Goal: Task Accomplishment & Management: Complete application form

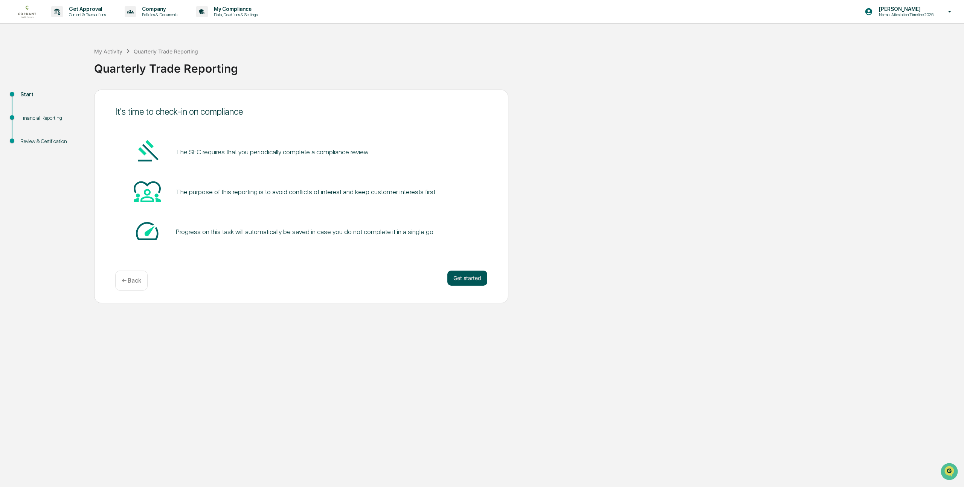
click at [465, 277] on button "Get started" at bounding box center [467, 278] width 40 height 15
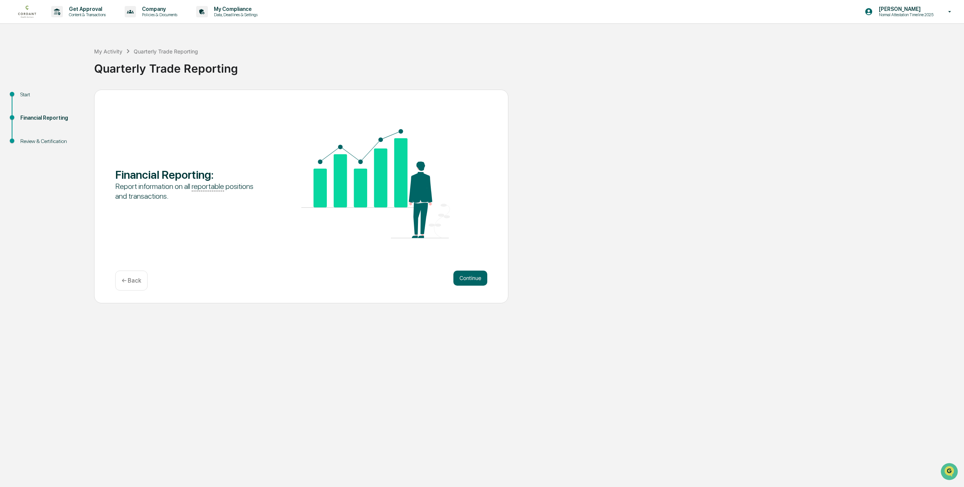
click at [465, 277] on button "Continue" at bounding box center [470, 278] width 34 height 15
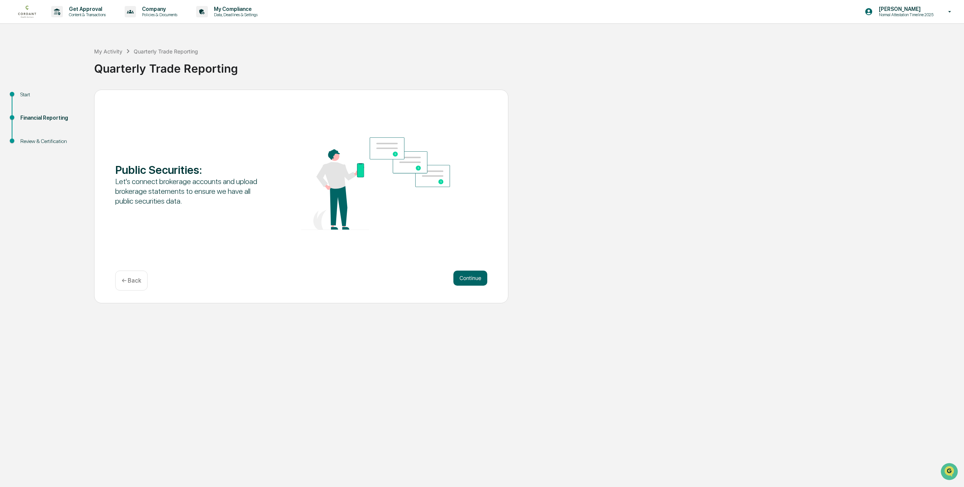
click at [465, 277] on button "Continue" at bounding box center [470, 278] width 34 height 15
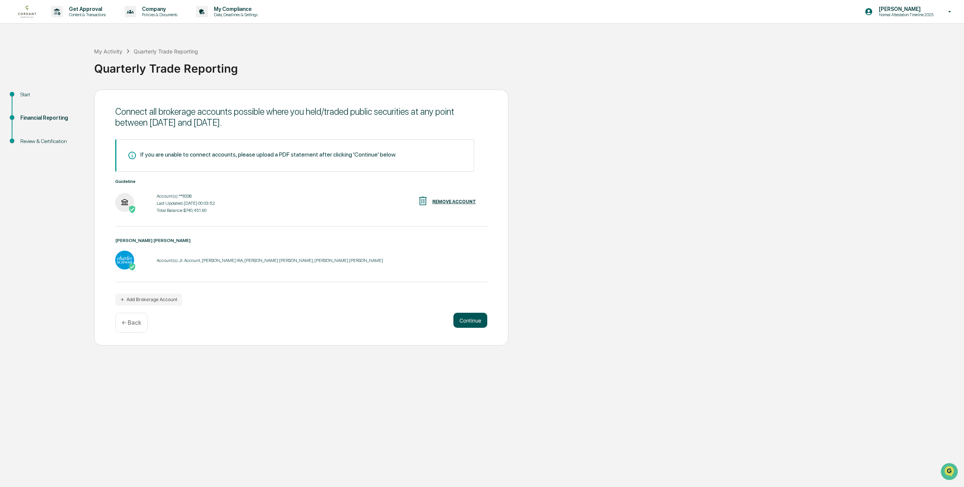
click at [465, 321] on button "Continue" at bounding box center [470, 320] width 34 height 15
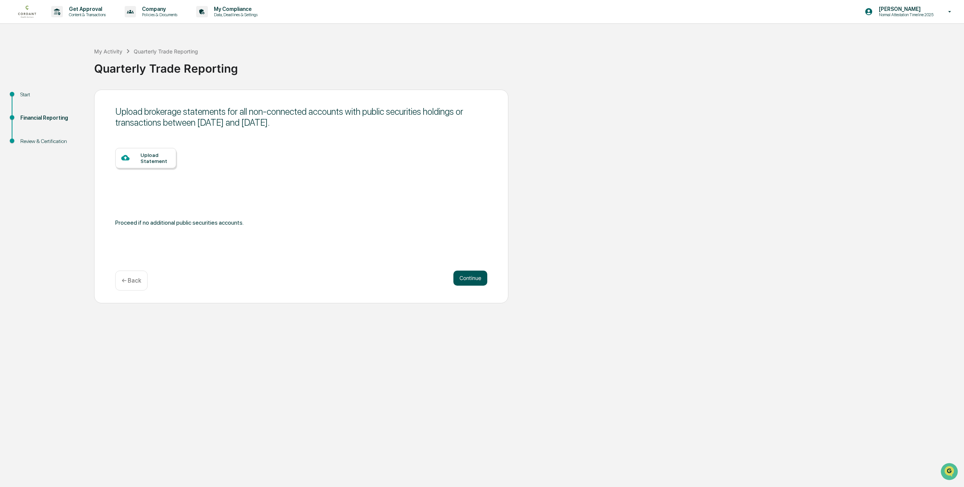
click at [471, 277] on button "Continue" at bounding box center [470, 278] width 34 height 15
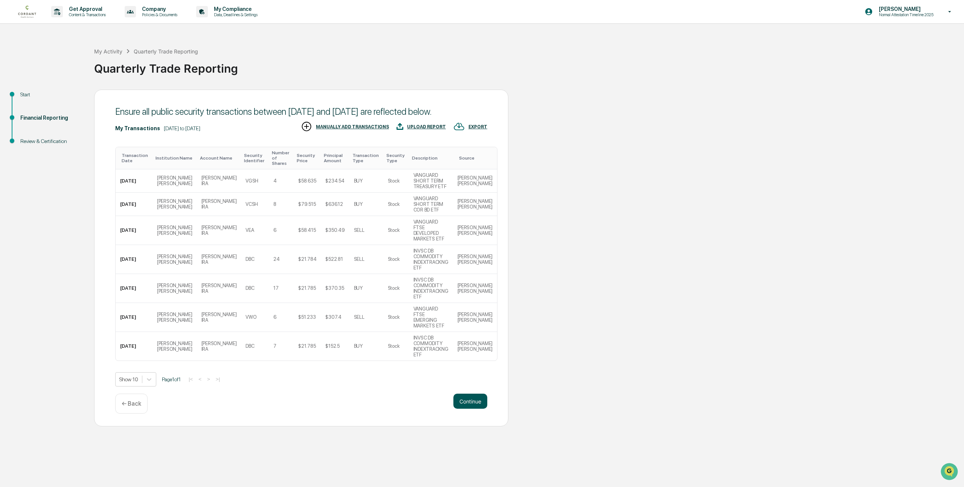
click at [474, 394] on button "Continue" at bounding box center [470, 401] width 34 height 15
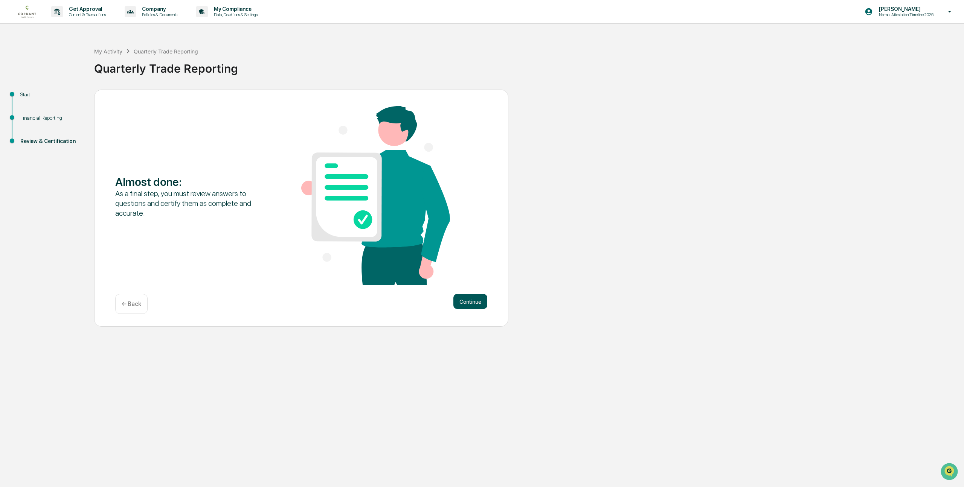
click at [471, 297] on button "Continue" at bounding box center [470, 301] width 34 height 15
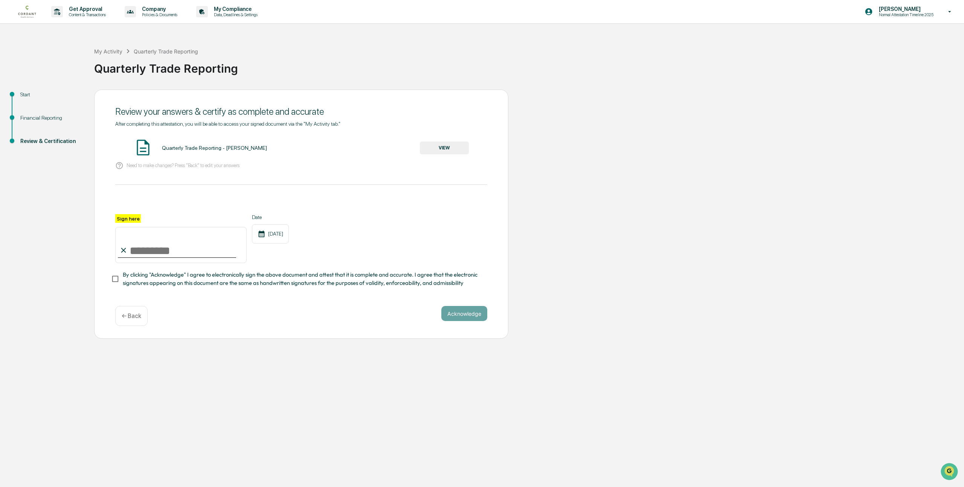
click at [179, 249] on input "Sign here" at bounding box center [180, 245] width 131 height 36
click at [458, 146] on button "VIEW" at bounding box center [444, 148] width 49 height 13
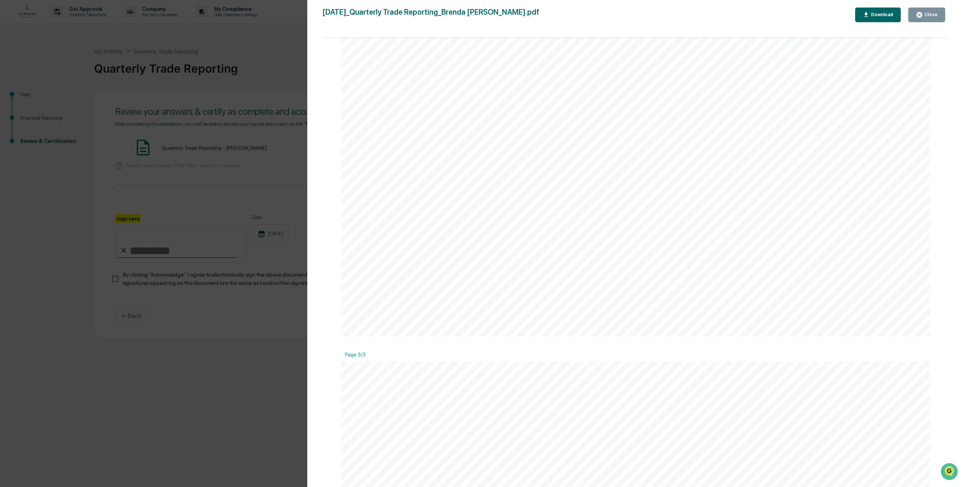
scroll to position [1077, 0]
click at [923, 15] on div "Close" at bounding box center [930, 14] width 15 height 5
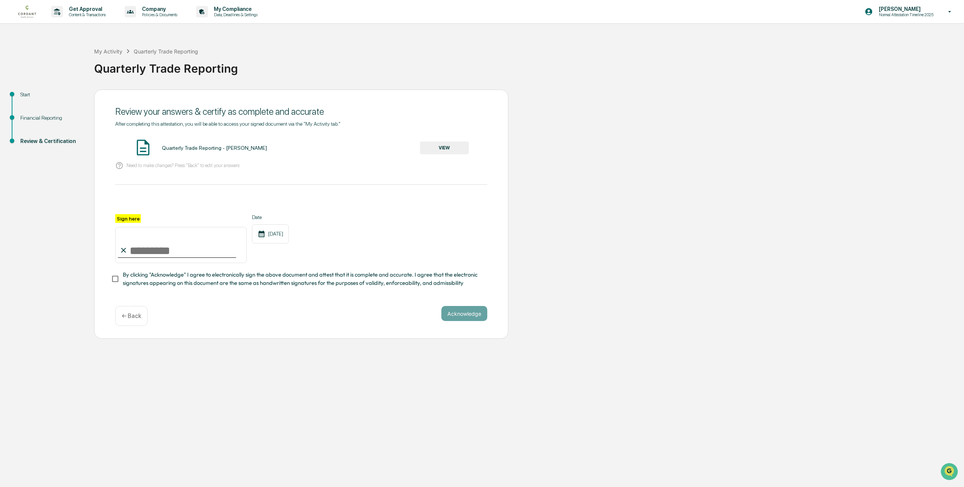
click at [144, 246] on input "Sign here" at bounding box center [180, 245] width 131 height 36
type input "**********"
click at [467, 312] on button "Acknowledge" at bounding box center [464, 313] width 46 height 15
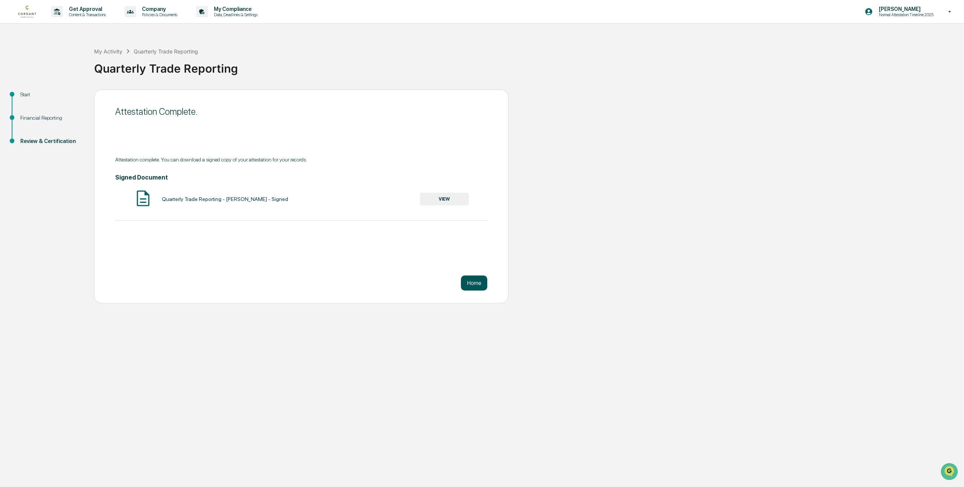
click at [471, 277] on button "Home" at bounding box center [474, 283] width 26 height 15
